Goal: Task Accomplishment & Management: Manage account settings

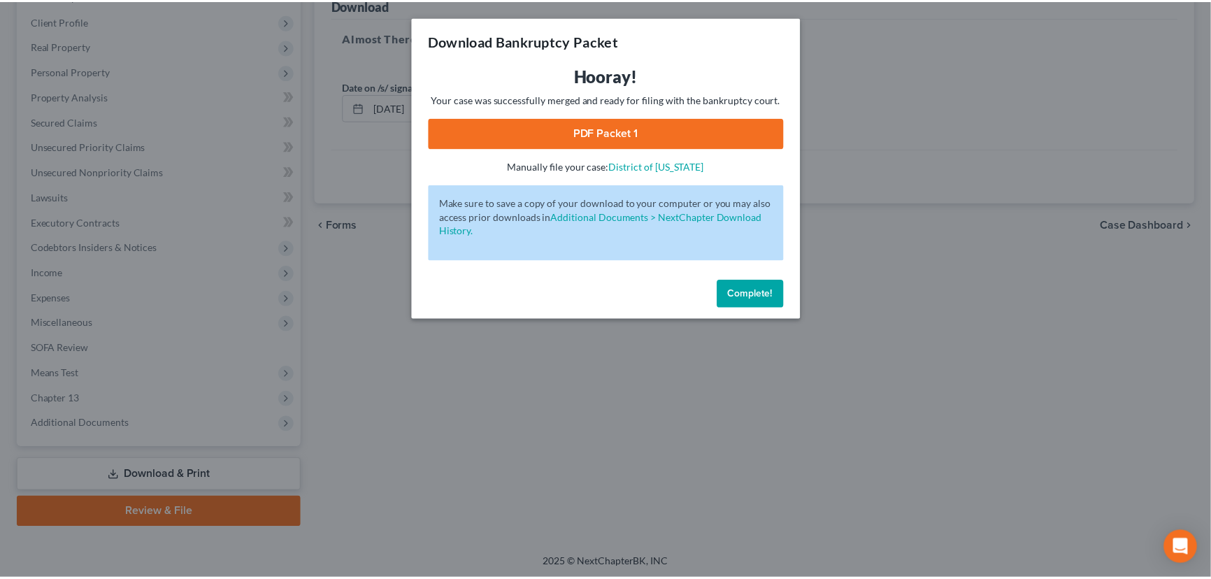
scroll to position [187, 0]
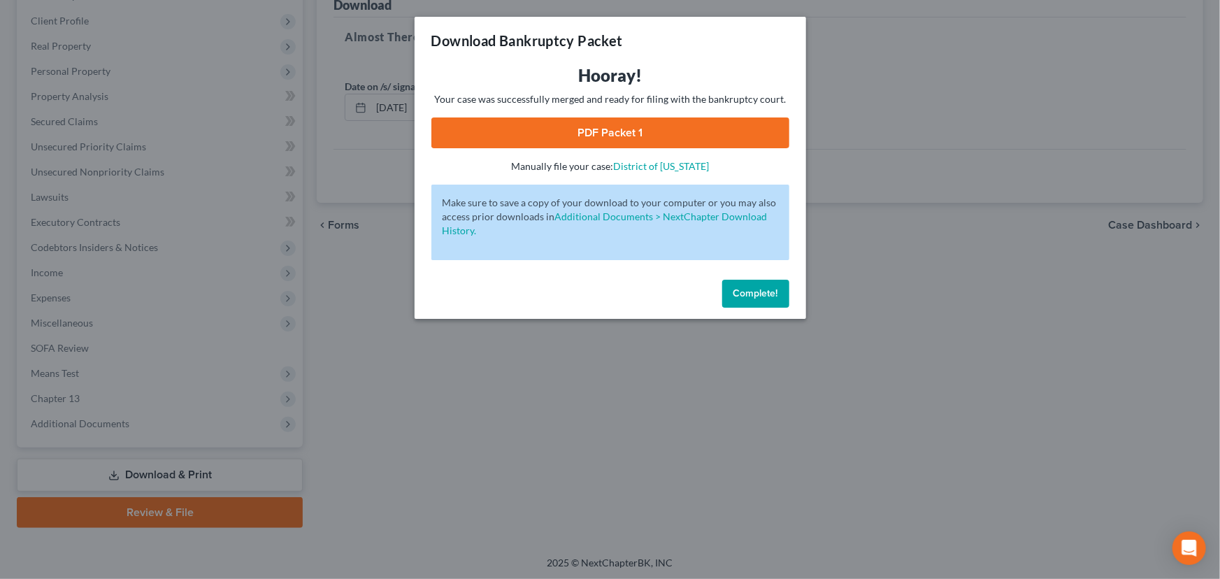
click at [755, 299] on button "Complete!" at bounding box center [755, 294] width 67 height 28
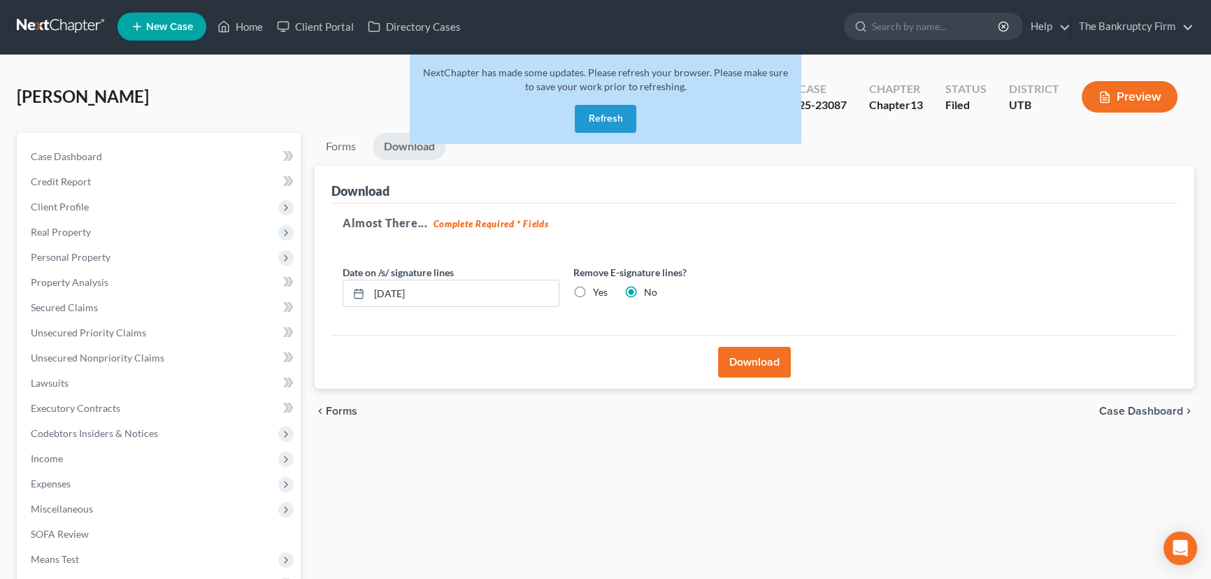
scroll to position [0, 0]
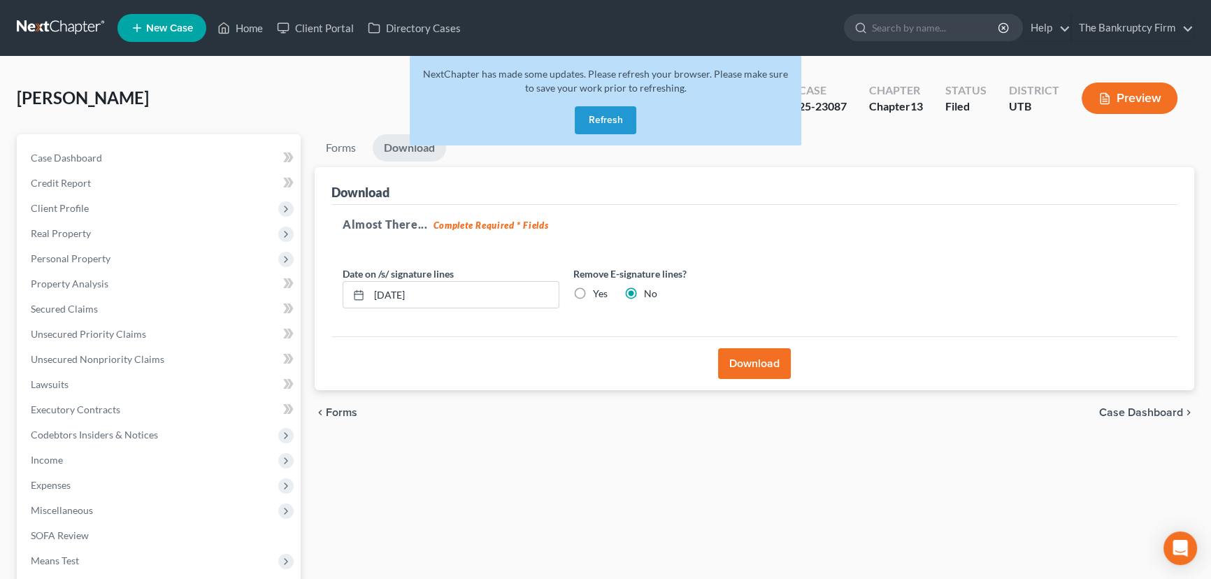
click at [604, 118] on button "Refresh" at bounding box center [606, 120] width 62 height 28
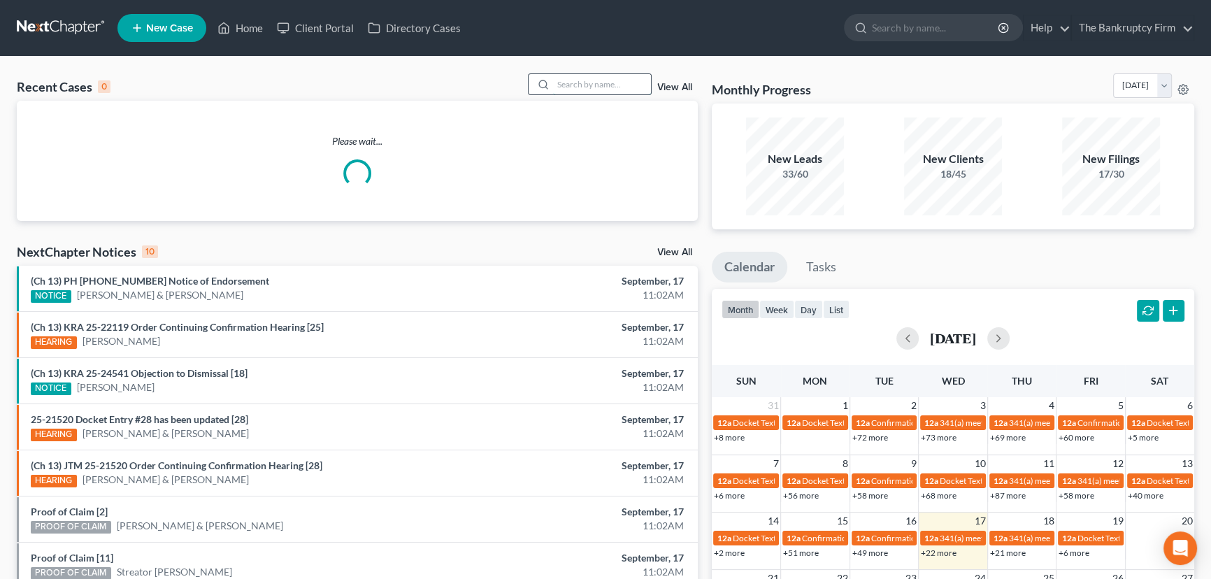
click at [563, 82] on input "search" at bounding box center [602, 84] width 98 height 20
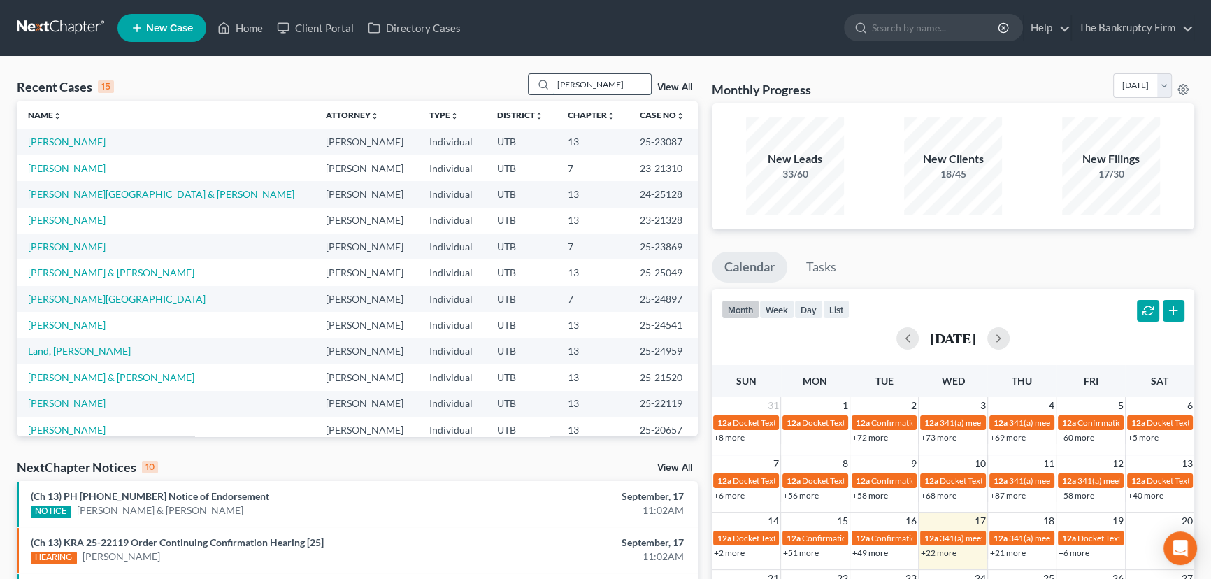
type input "[PERSON_NAME]"
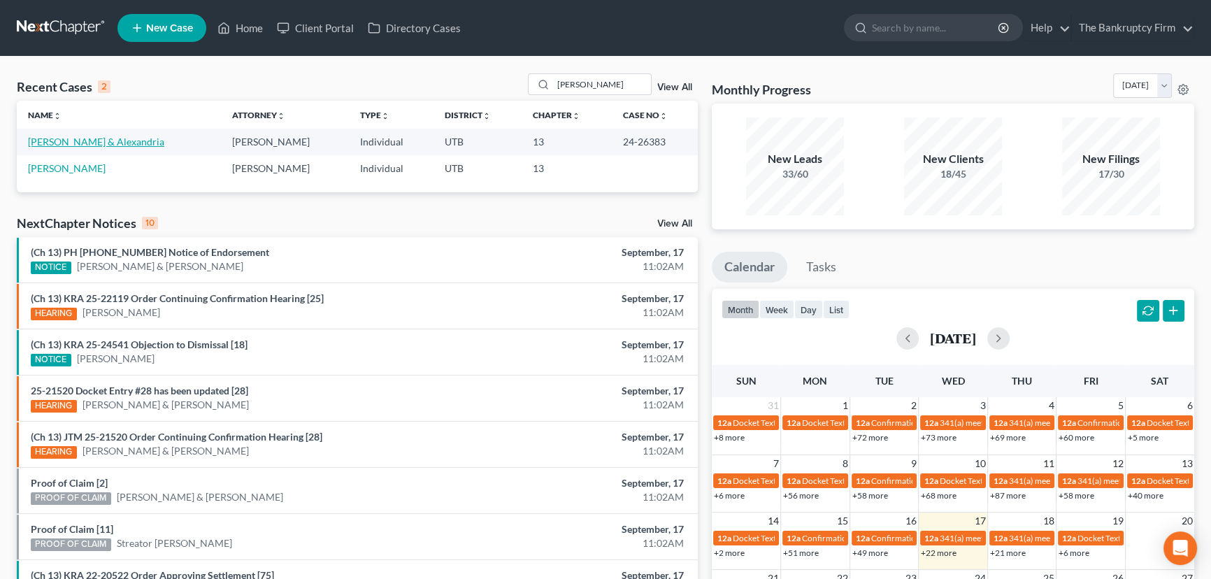
click at [83, 144] on link "[PERSON_NAME] & Alexandria" at bounding box center [96, 142] width 136 height 12
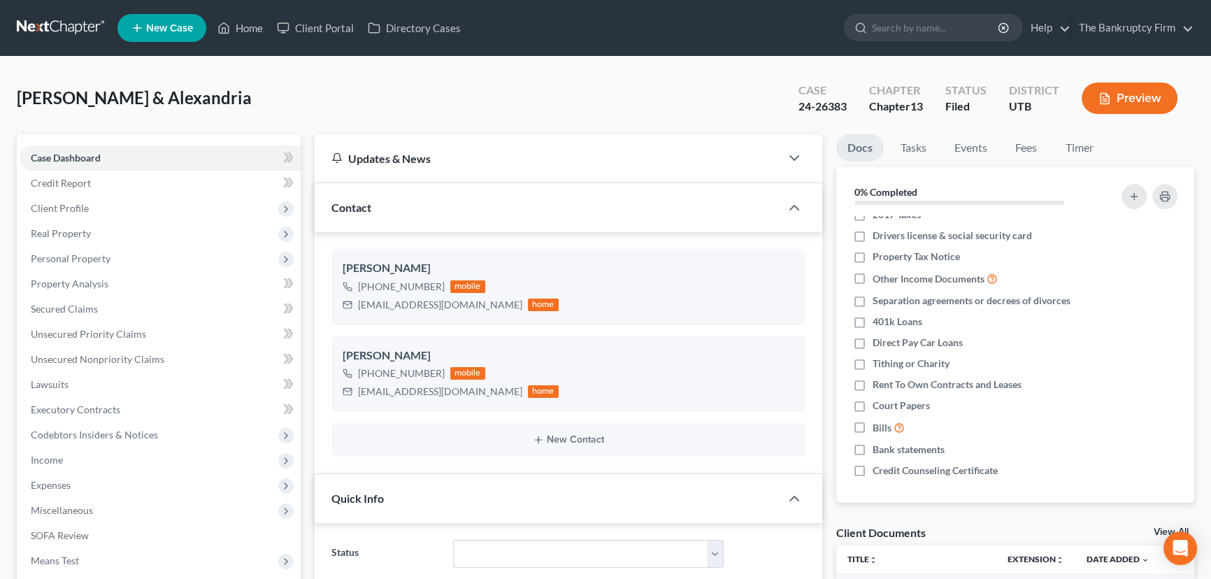
scroll to position [110, 0]
click at [1161, 531] on link "View All" at bounding box center [1171, 532] width 35 height 10
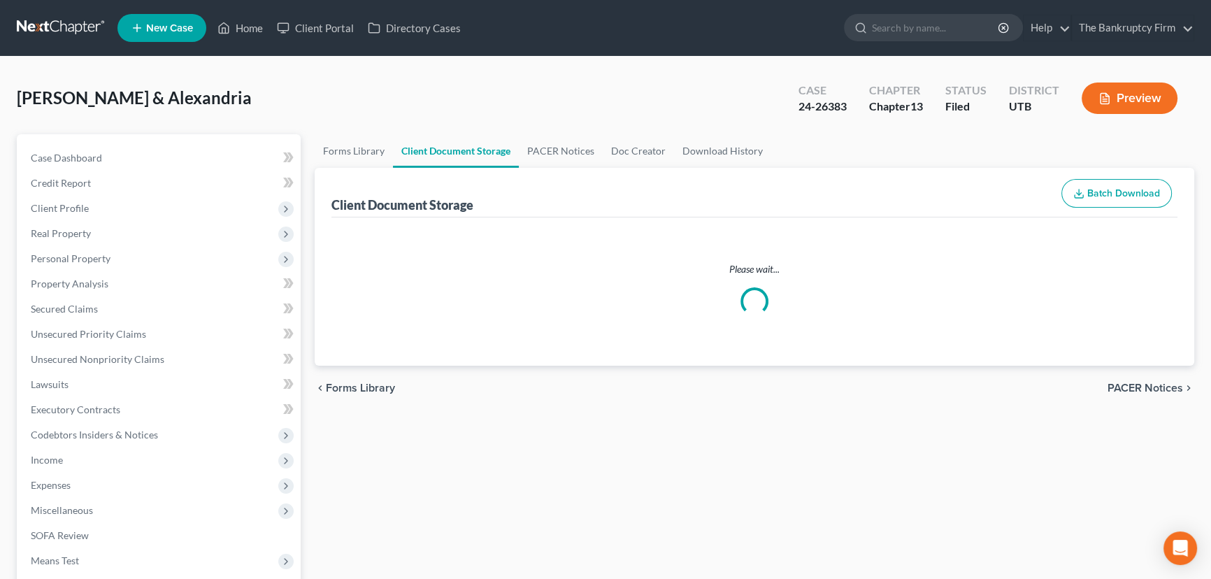
select select "30"
select select "26"
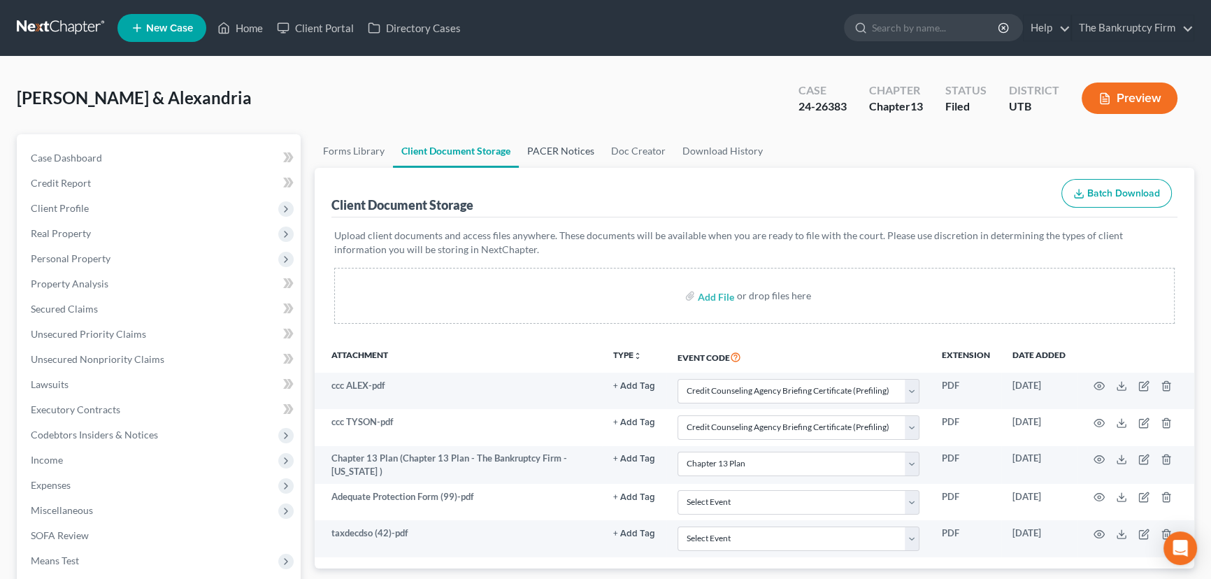
click at [550, 153] on link "PACER Notices" at bounding box center [561, 151] width 84 height 34
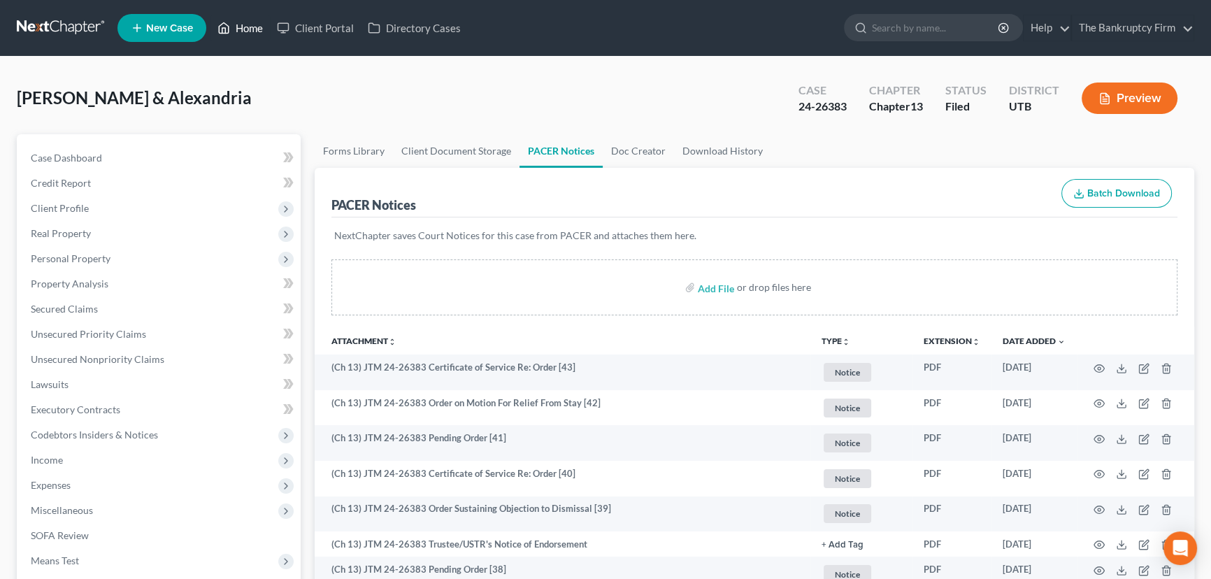
click at [247, 29] on link "Home" at bounding box center [239, 27] width 59 height 25
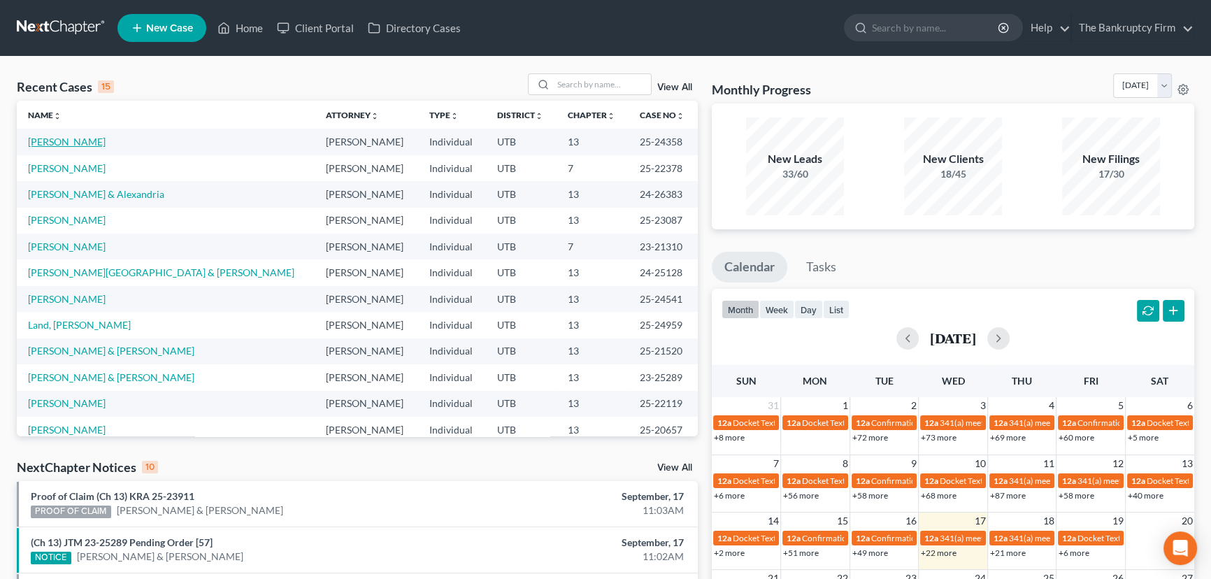
click at [69, 143] on link "[PERSON_NAME]" at bounding box center [67, 142] width 78 height 12
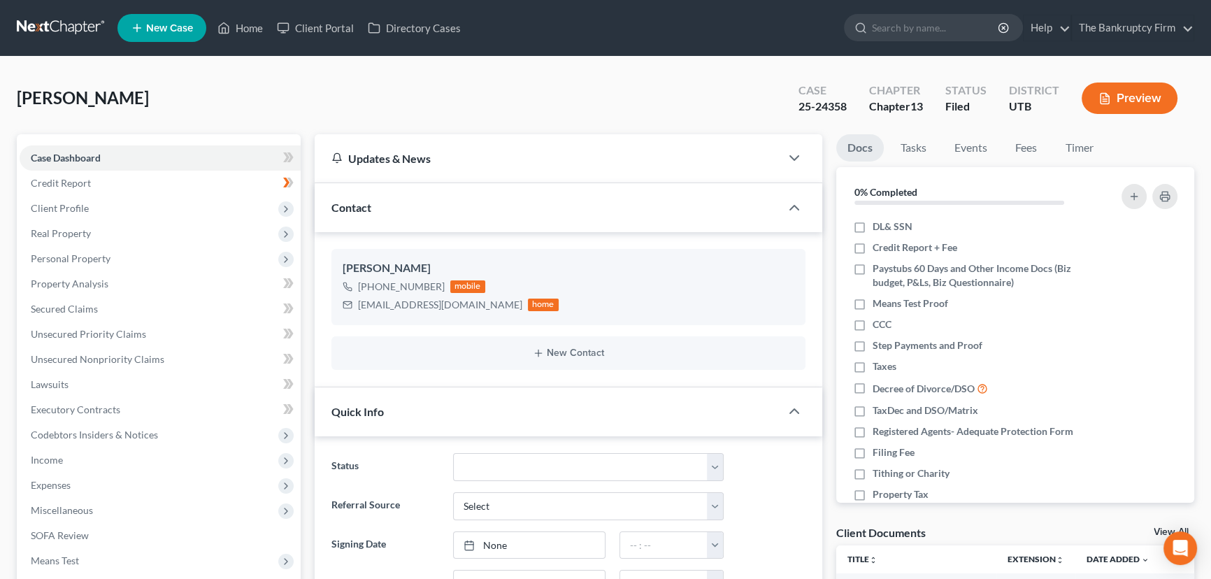
scroll to position [13, 0]
click at [1162, 529] on link "View All" at bounding box center [1171, 532] width 35 height 10
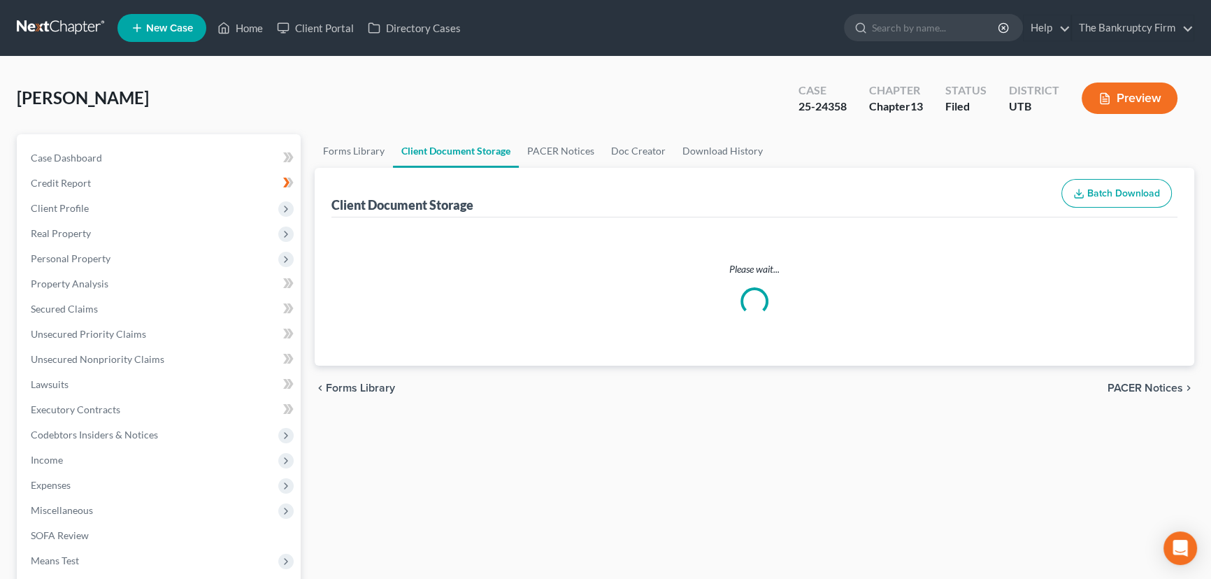
select select "26"
select select "30"
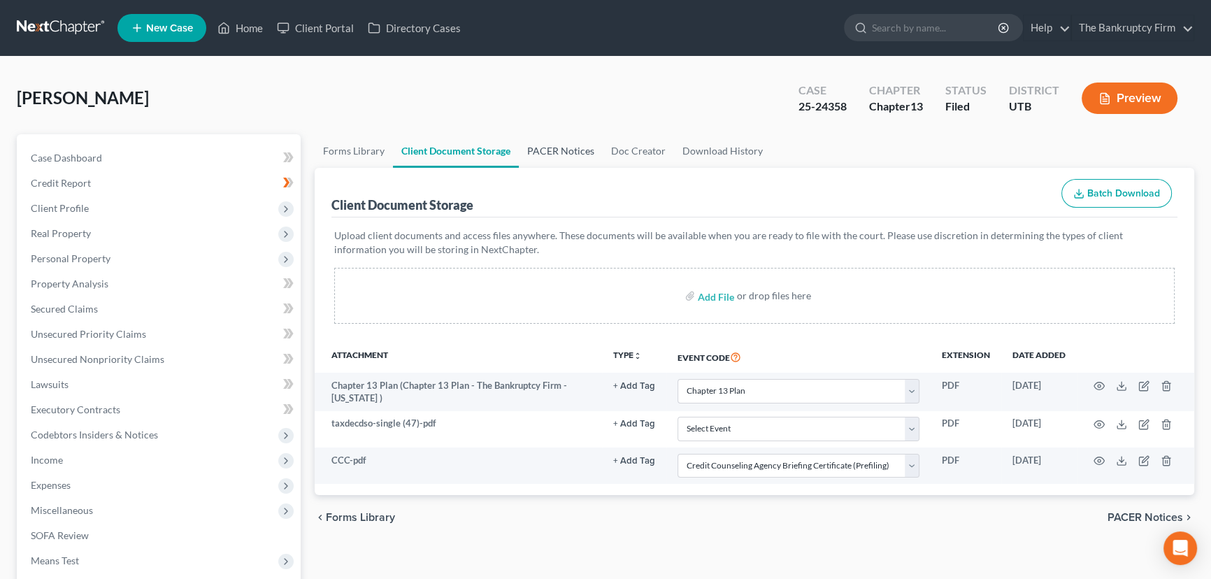
click at [543, 151] on link "PACER Notices" at bounding box center [561, 151] width 84 height 34
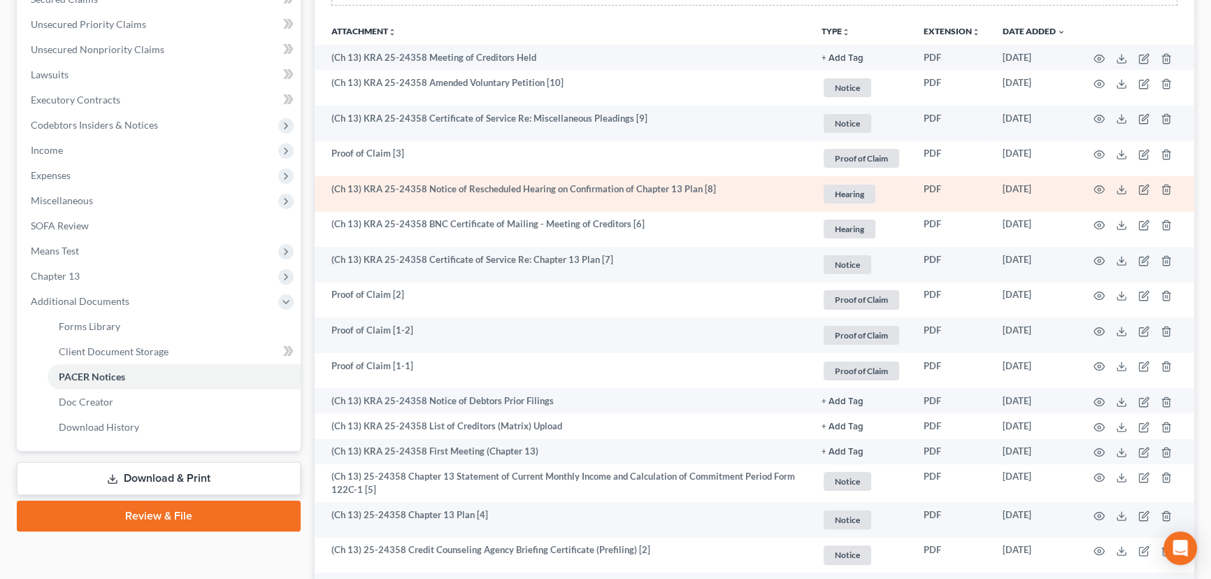
scroll to position [127, 0]
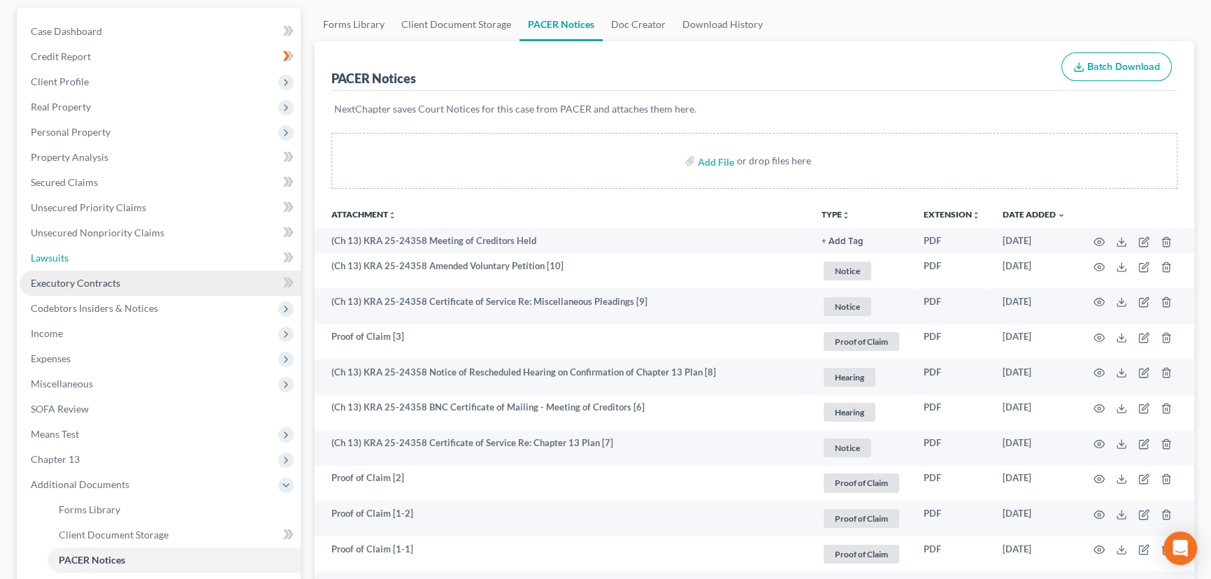
drag, startPoint x: 39, startPoint y: 255, endPoint x: 62, endPoint y: 268, distance: 26.6
click at [39, 256] on span "Lawsuits" at bounding box center [50, 258] width 38 height 12
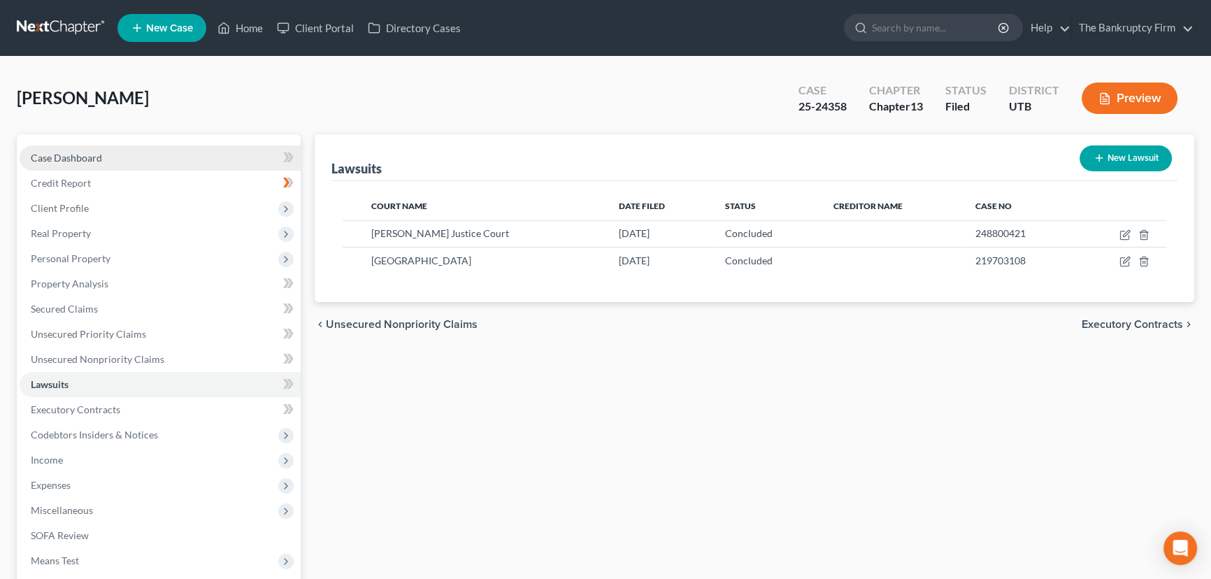
click at [76, 156] on span "Case Dashboard" at bounding box center [66, 158] width 71 height 12
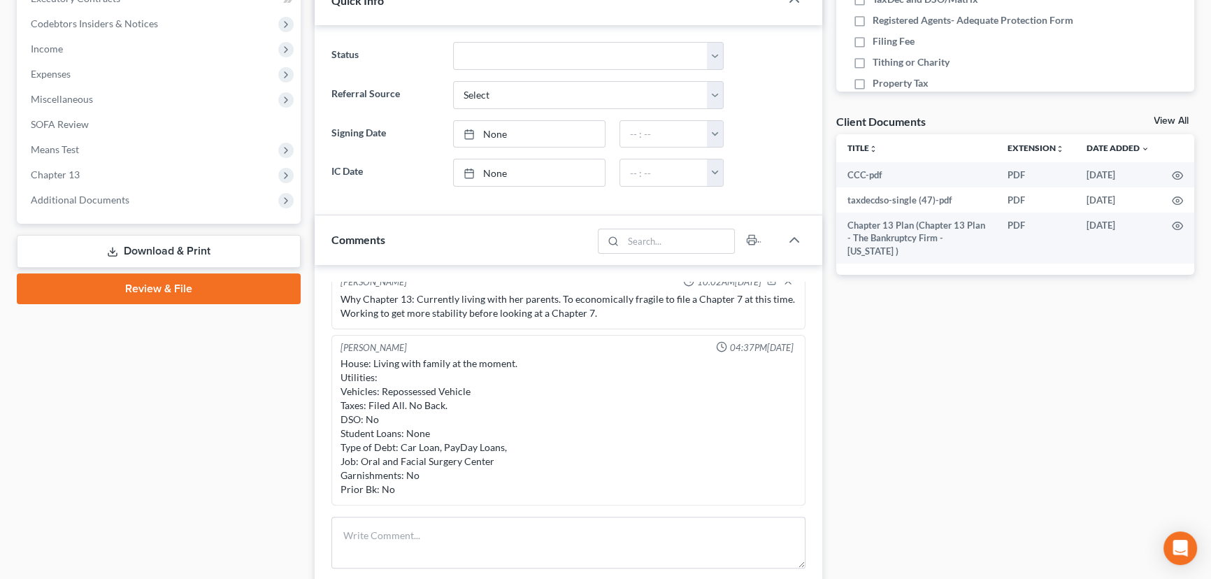
scroll to position [445, 0]
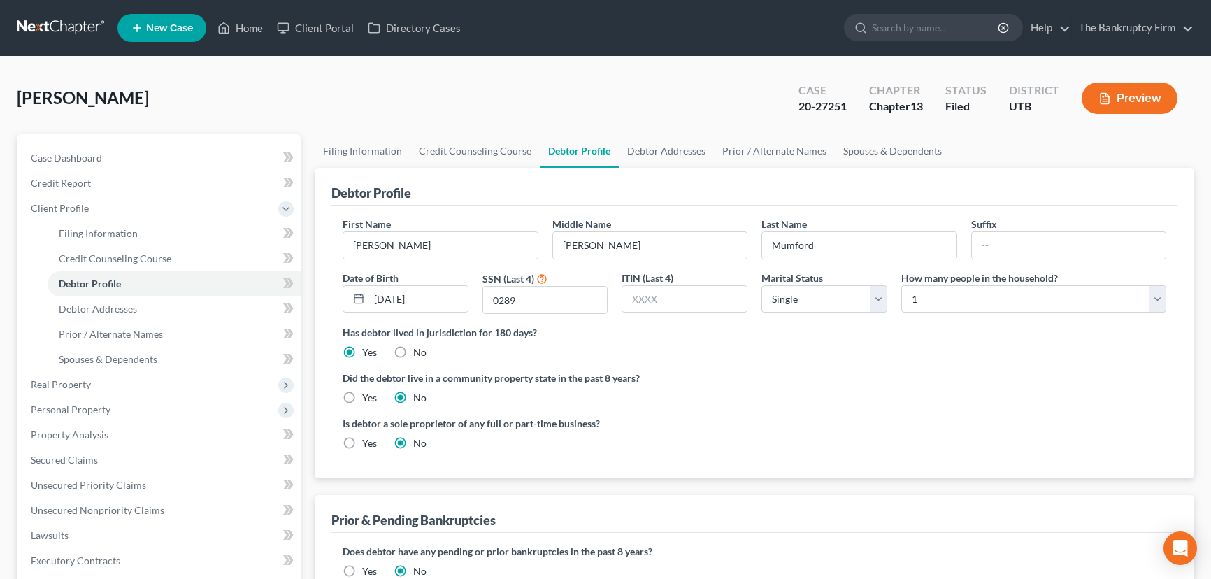
select select "0"
drag, startPoint x: 253, startPoint y: 28, endPoint x: 299, endPoint y: 68, distance: 60.4
click at [253, 28] on link "Home" at bounding box center [239, 27] width 59 height 25
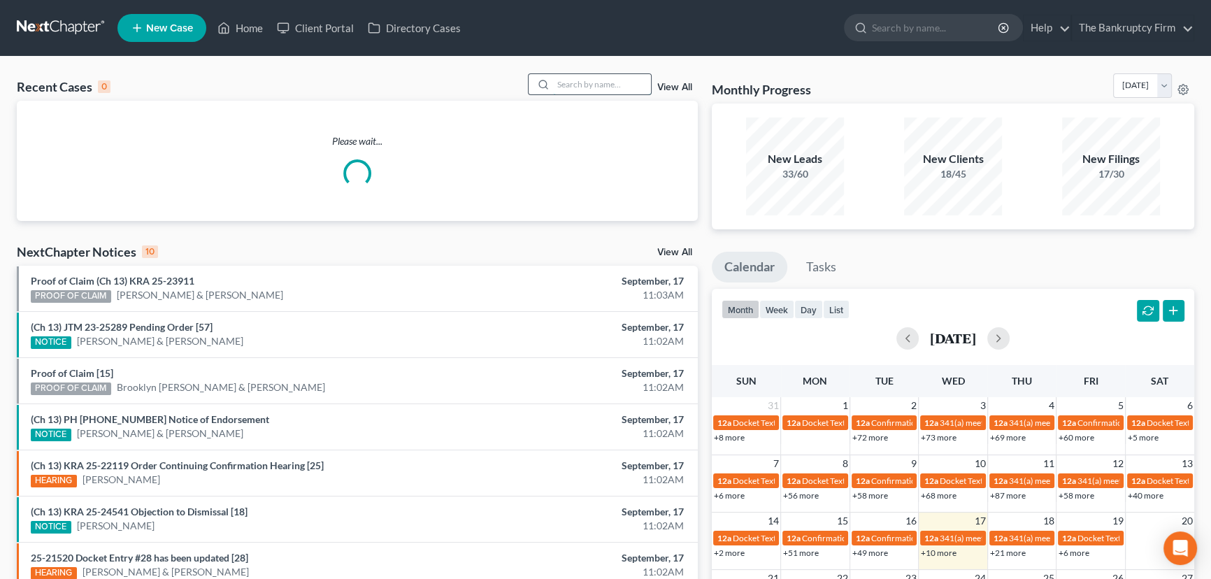
click at [561, 85] on input "search" at bounding box center [602, 84] width 98 height 20
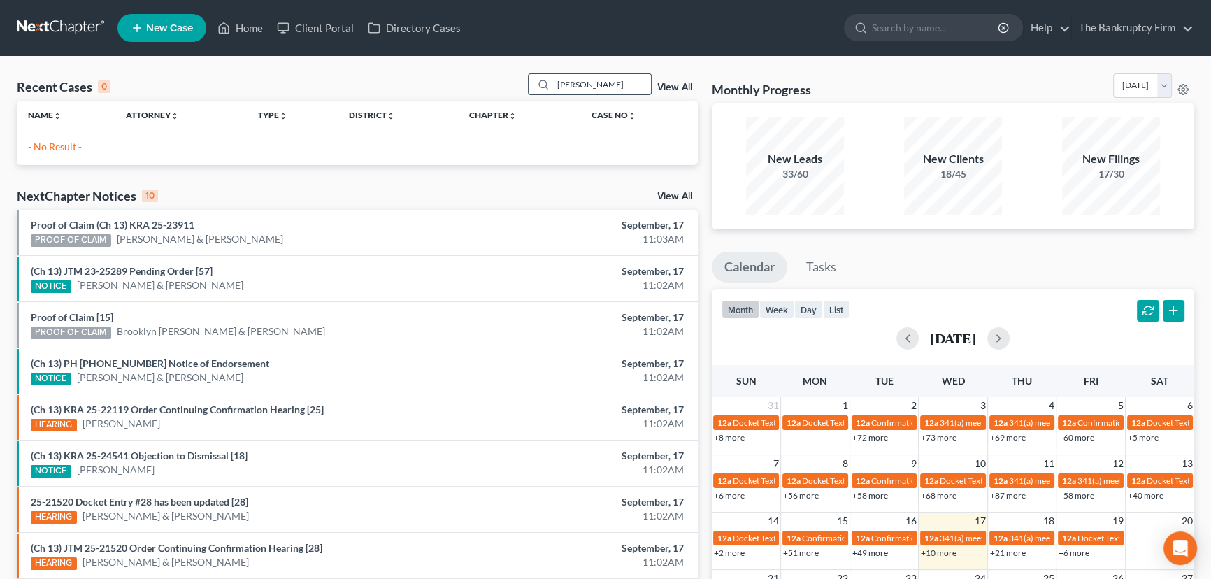
drag, startPoint x: 617, startPoint y: 87, endPoint x: 535, endPoint y: 94, distance: 82.8
click at [535, 94] on div "Guttierez" at bounding box center [590, 84] width 124 height 22
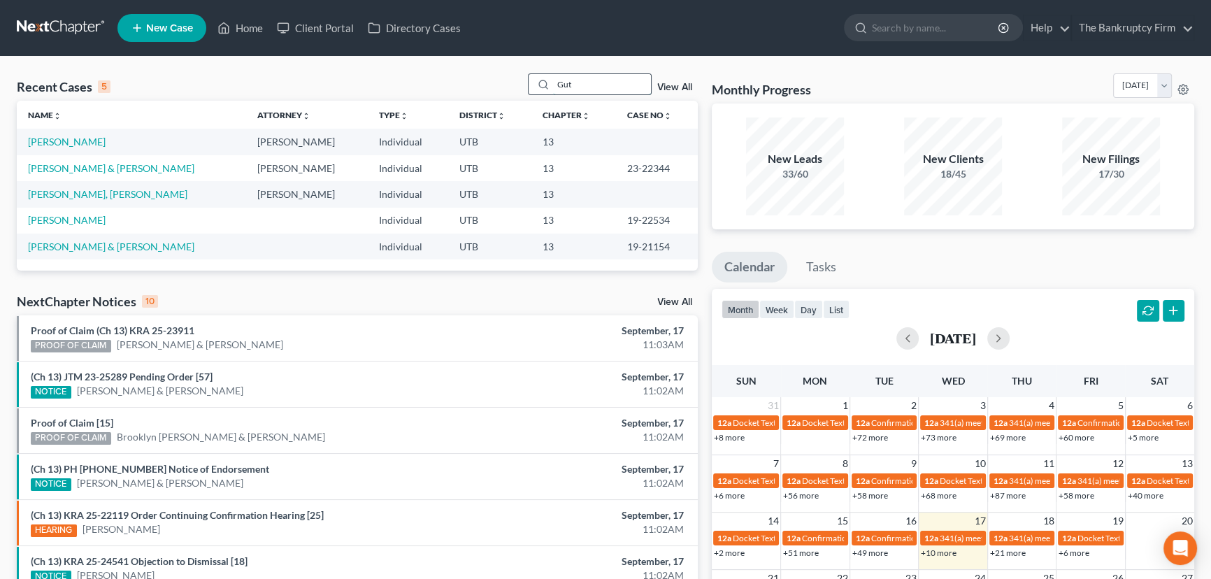
drag, startPoint x: 573, startPoint y: 83, endPoint x: 554, endPoint y: 84, distance: 18.2
click at [554, 84] on input "Gut" at bounding box center [602, 84] width 98 height 20
type input "Martin"
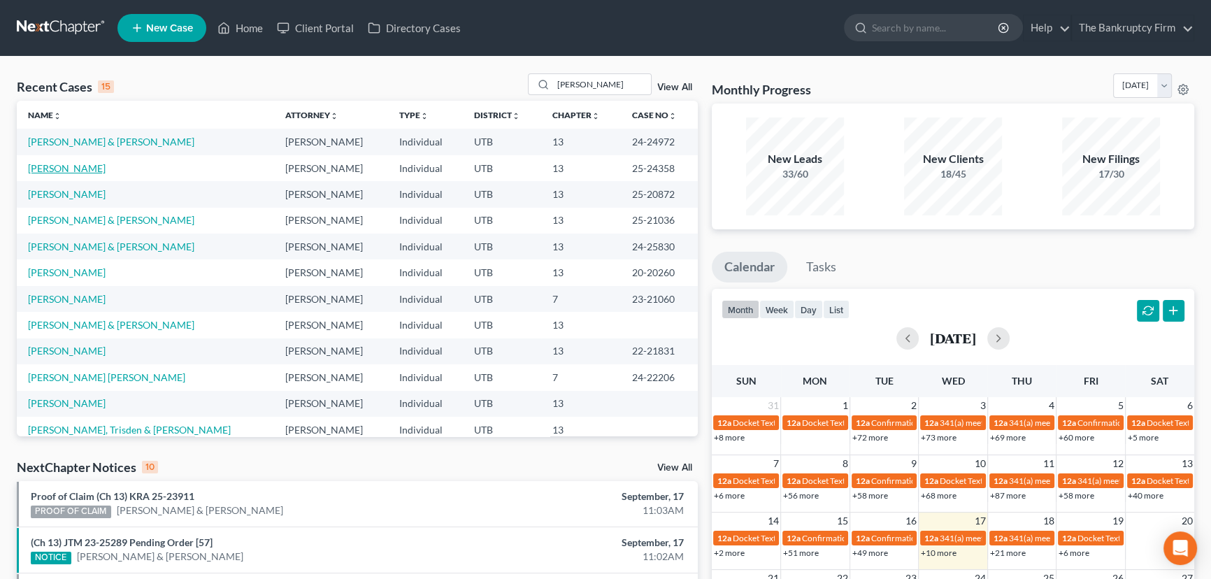
click at [72, 168] on link "[PERSON_NAME]" at bounding box center [67, 168] width 78 height 12
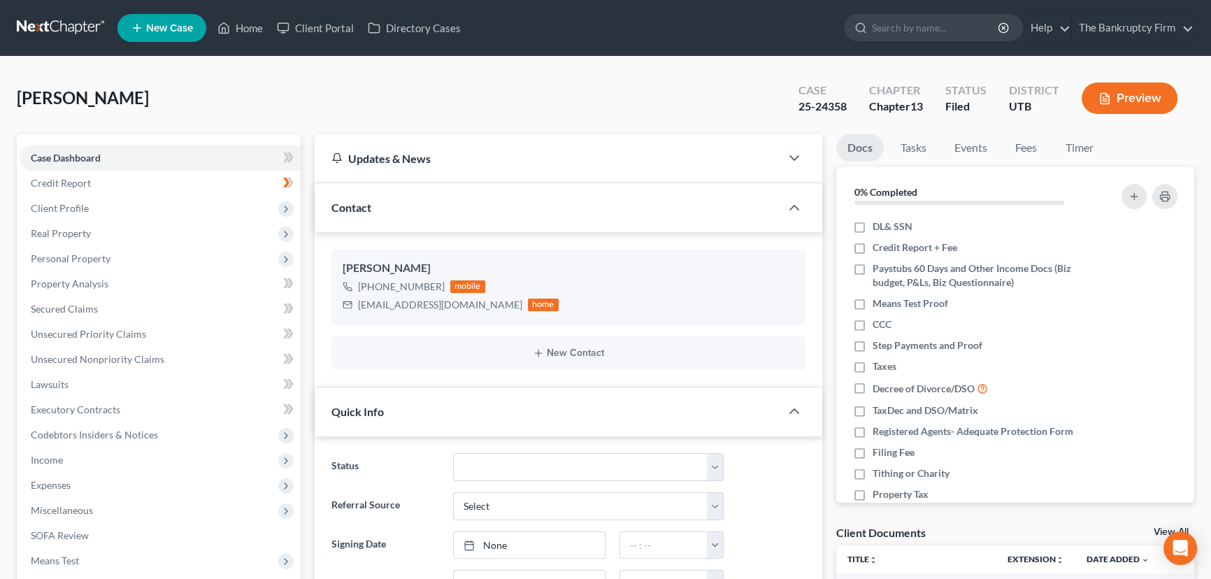
scroll to position [13, 0]
